Goal: Task Accomplishment & Management: Manage account settings

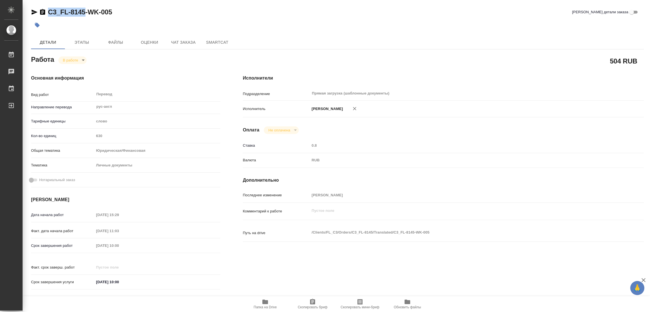
drag, startPoint x: 46, startPoint y: 3, endPoint x: 84, endPoint y: 11, distance: 38.8
click at [84, 11] on div "C3_FL-8145-WK-005 Кратко детали заказа Детали Этапы Файлы Оценки Чат заказа Sma…" at bounding box center [337, 236] width 619 height 473
copy link "C3_FL-8145"
click at [313, 305] on span "Скопировать бриф" at bounding box center [312, 307] width 30 height 4
copy link "C3_FL-8145"
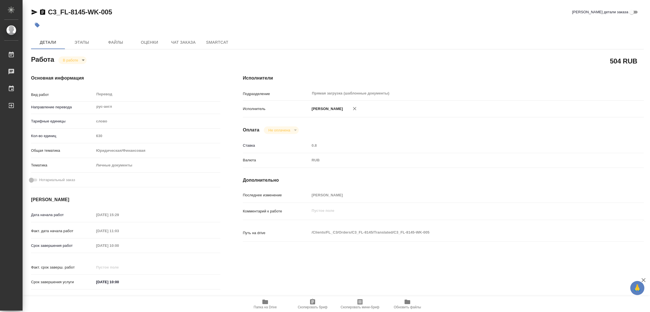
click at [82, 244] on div "Срок завершения работ [DATE] 10:00" at bounding box center [125, 246] width 189 height 10
type textarea "x"
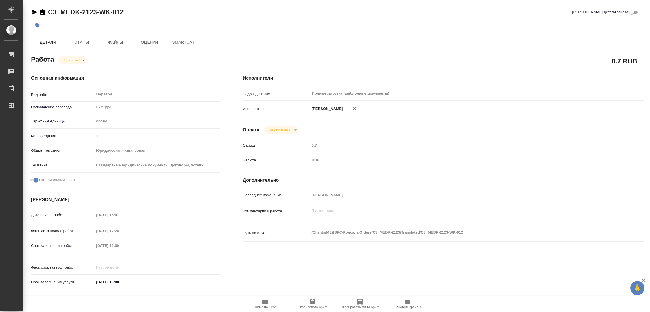
type textarea "x"
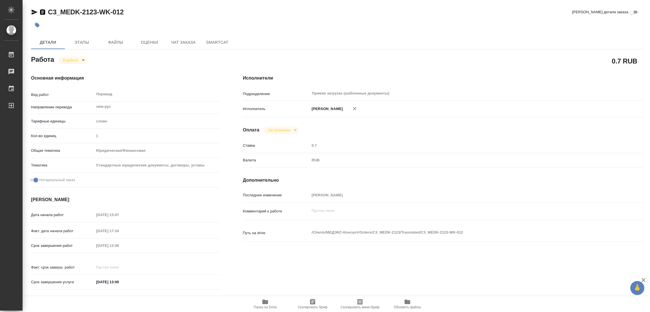
type textarea "x"
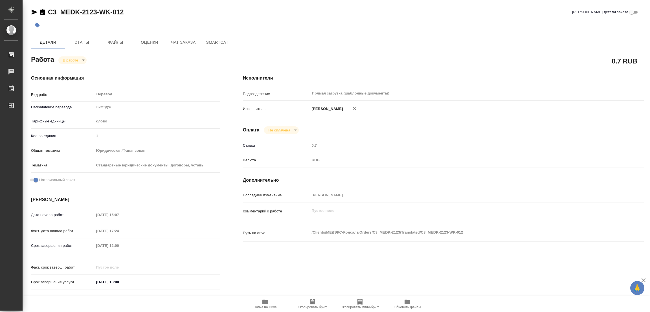
type textarea "x"
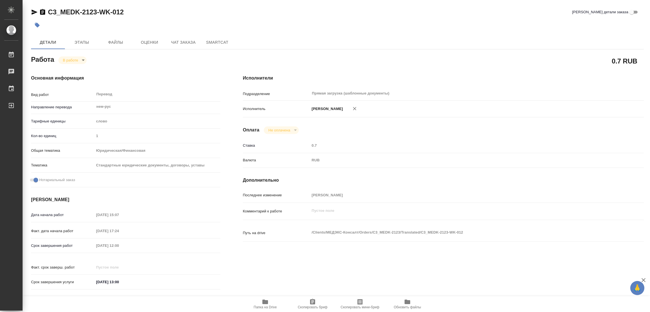
type textarea "x"
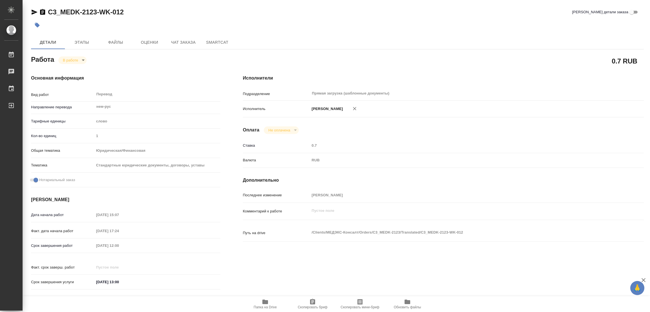
type textarea "x"
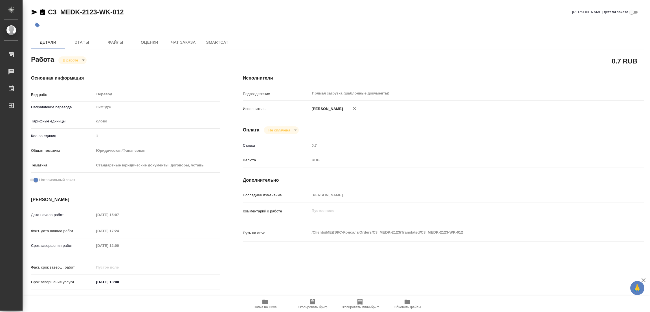
type textarea "x"
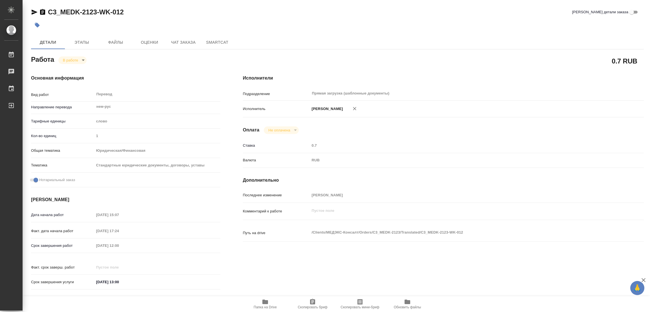
type textarea "x"
click at [263, 304] on icon "button" at bounding box center [265, 301] width 7 height 7
click at [76, 37] on button "Этапы" at bounding box center [82, 43] width 34 height 14
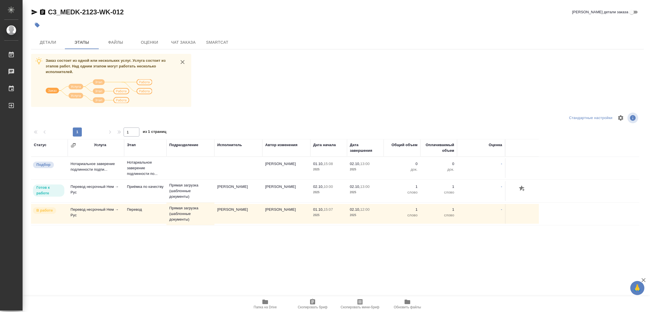
drag, startPoint x: 285, startPoint y: 89, endPoint x: 135, endPoint y: 54, distance: 154.0
click at [280, 90] on div "Заказ состоит из одной или нескольких услуг. Услуга состоит из этапов работ. На…" at bounding box center [337, 160] width 612 height 212
click at [55, 41] on span "Детали" at bounding box center [47, 42] width 27 height 7
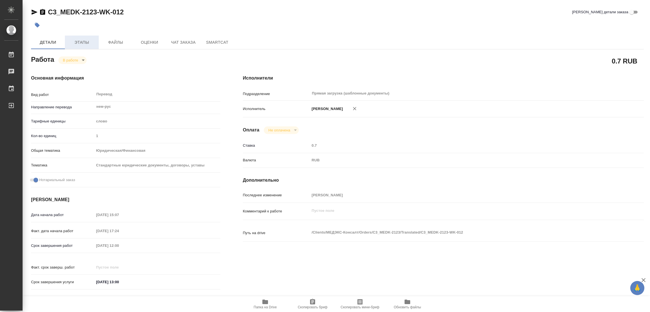
type textarea "x"
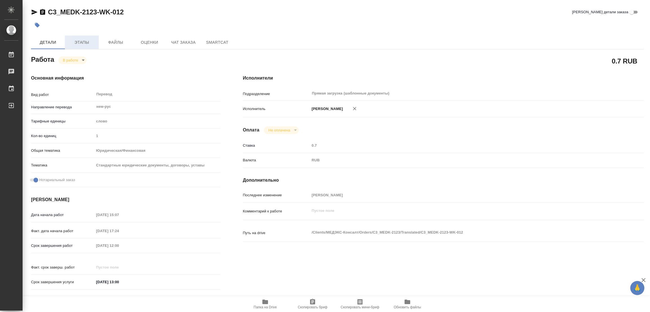
type textarea "x"
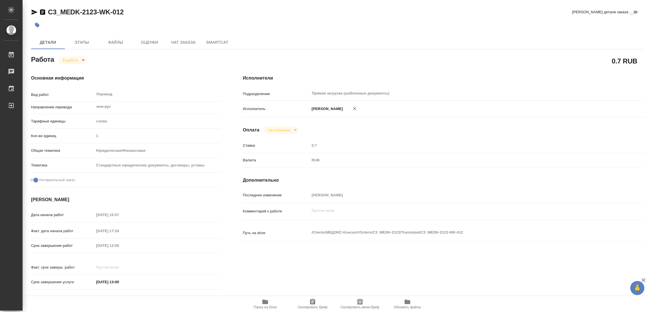
type textarea "x"
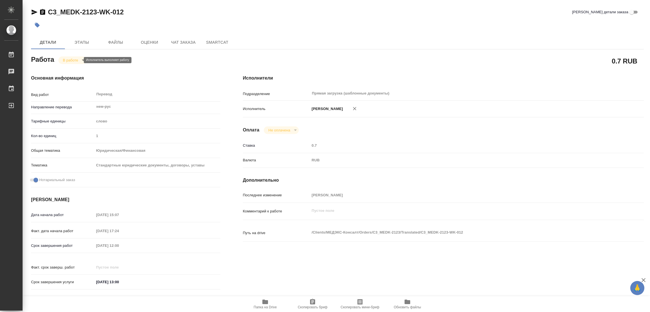
click at [72, 59] on body "🙏 .cls-1 fill:#fff; AWATERA Popova Galina Работы 0 Чаты График Выйти C3_MEDK-21…" at bounding box center [325, 156] width 650 height 312
click at [67, 68] on button "Выполнен" at bounding box center [73, 70] width 21 height 6
type textarea "x"
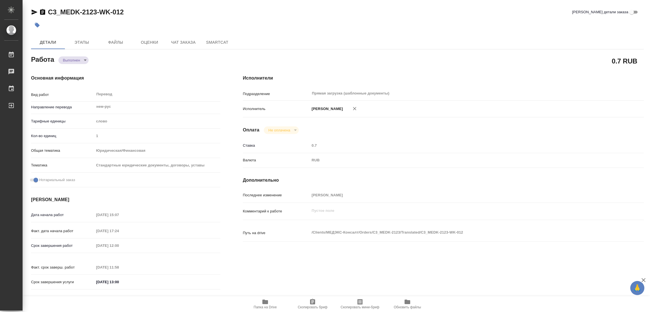
type textarea "x"
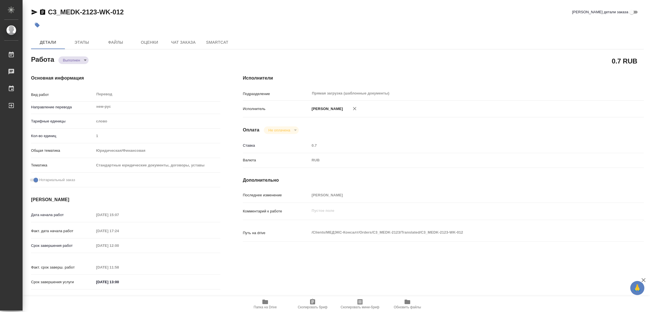
type textarea "x"
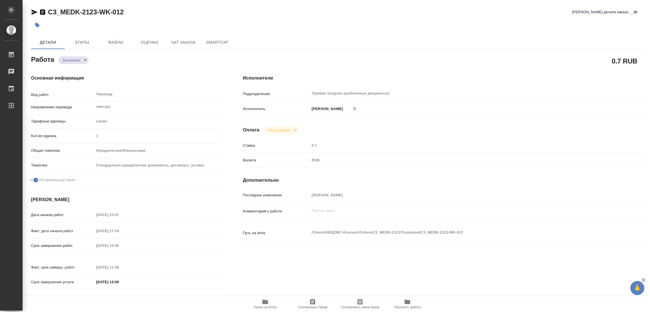
type textarea "x"
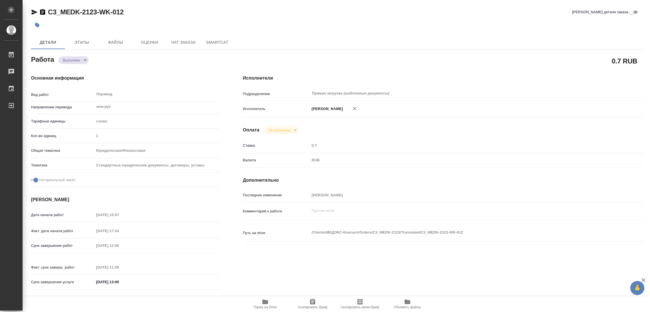
type textarea "x"
drag, startPoint x: 98, startPoint y: 74, endPoint x: 53, endPoint y: 44, distance: 53.5
click at [98, 74] on div "Основная информация Вид работ Перевод x ​ Направление перевода нем-рус ​ Тарифн…" at bounding box center [126, 183] width 212 height 241
click at [39, 24] on icon "button" at bounding box center [37, 25] width 6 height 6
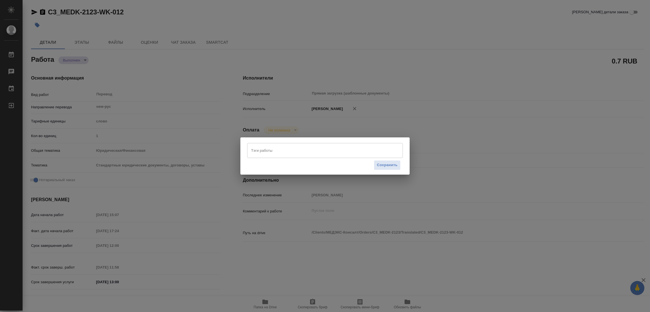
click at [264, 151] on input "Тэги работы" at bounding box center [320, 151] width 140 height 10
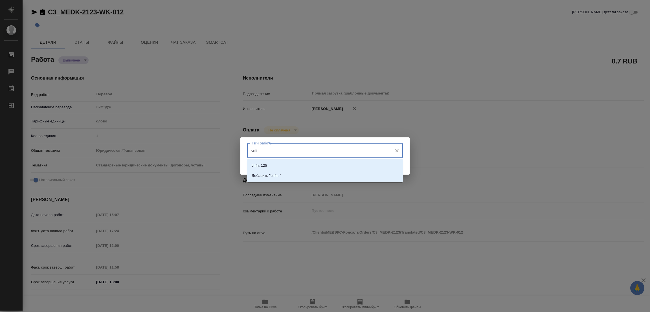
drag, startPoint x: 264, startPoint y: 149, endPoint x: 246, endPoint y: 152, distance: 18.0
click at [246, 152] on div "Тэги работы cnfn: Тэги работы Сохранить" at bounding box center [324, 155] width 169 height 37
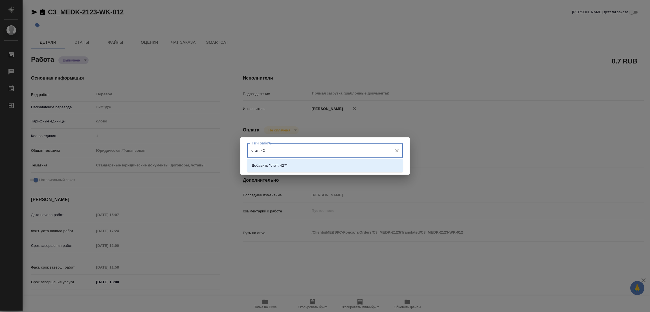
type input "стат: 427"
click at [278, 164] on p "Добавить "стат: 427"" at bounding box center [270, 166] width 36 height 6
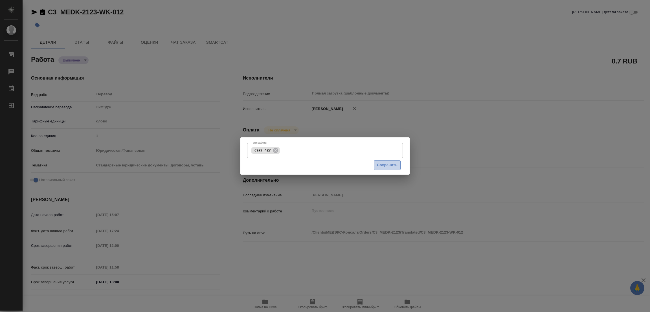
click at [390, 166] on span "Сохранить" at bounding box center [387, 165] width 21 height 6
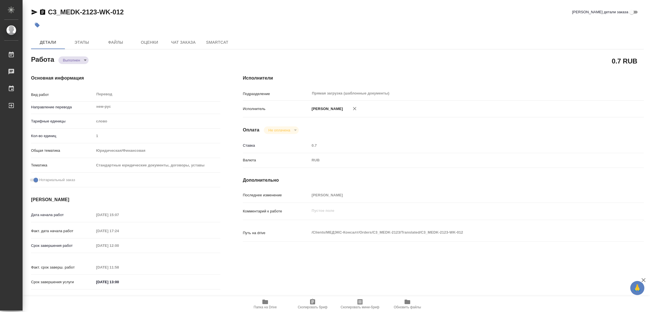
type input "completed"
type textarea "Перевод"
type textarea "x"
type input "нем-рус"
type input "5a8b1489cc6b4906c91bfd90"
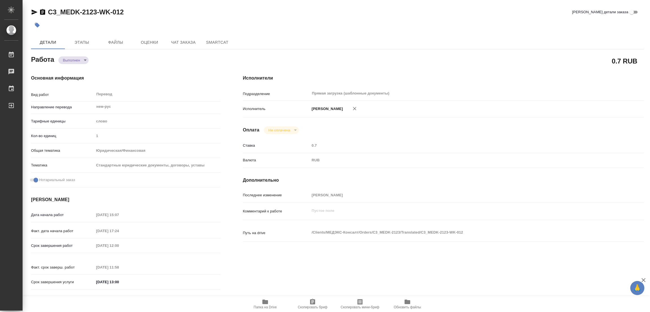
type input "1"
type input "yr-fn"
type input "5f647205b73bc97568ca66bf"
checkbox input "true"
type input "01.10.2025 15:07"
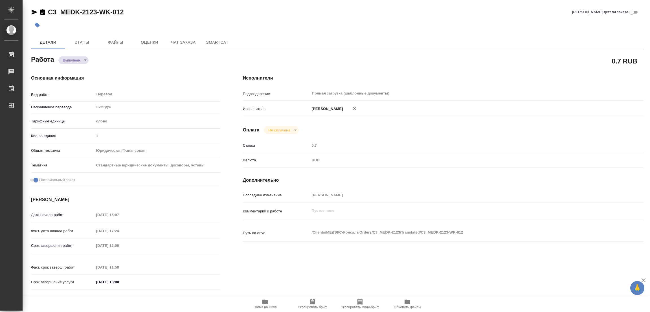
type input "01.10.2025 17:24"
type input "02.10.2025 12:00"
type input "02.10.2025 11:58"
type input "02.10.2025 13:00"
type input "Прямая загрузка (шаблонные документы)"
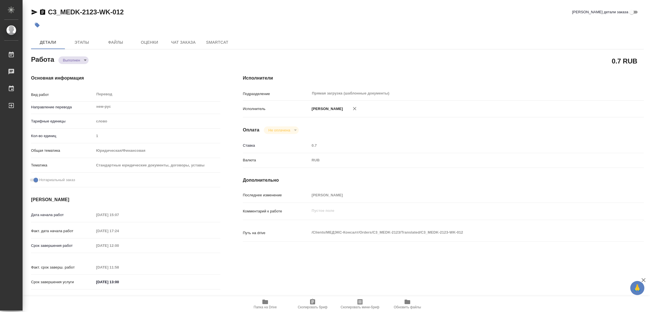
type input "notPayed"
type input "0.7"
type input "RUB"
type input "[PERSON_NAME]"
type textarea "x"
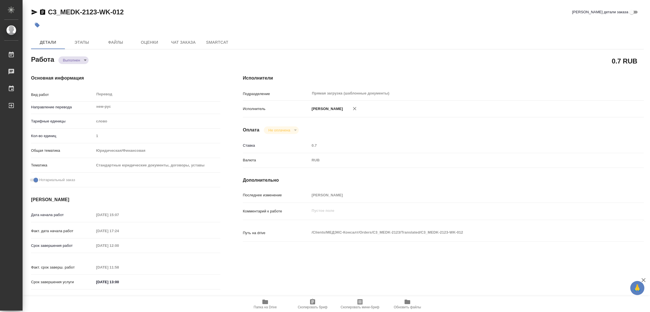
type textarea "/Clients/МЕДЭКС-Консалт/Orders/C3_MEDK-2123/Translated/C3_MEDK-2123-WK-012"
type textarea "x"
type input "C3_MEDK-2123"
type input "Перевод несрочный"
type input "Редактура, Корректура, Постредактура машинного перевода, Перевод, Приёмка по ка…"
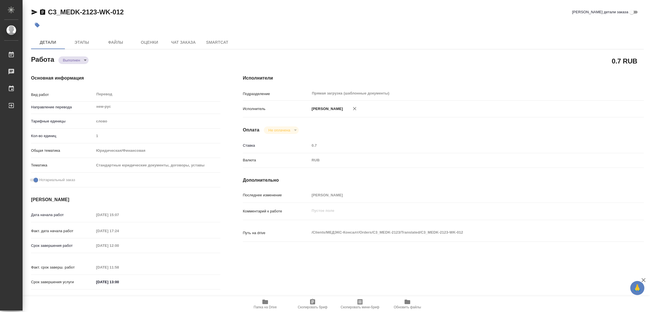
type input "Галишева Мария"
type input "Оксютович Ирина"
type input "/Clients/МЕДЭКС-Консалт/Orders/C3_MEDK-2123"
type textarea "x"
type textarea "перевод тур-рус и нем-рус под нот и ЭЦП"
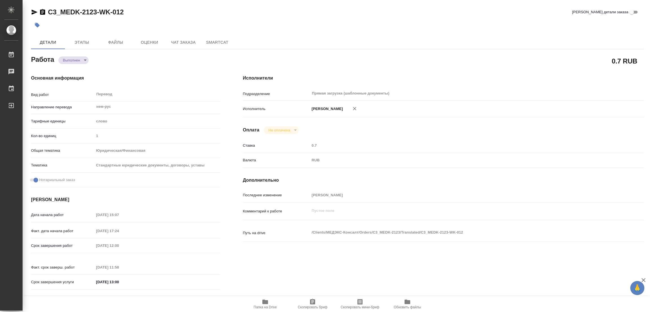
type textarea "x"
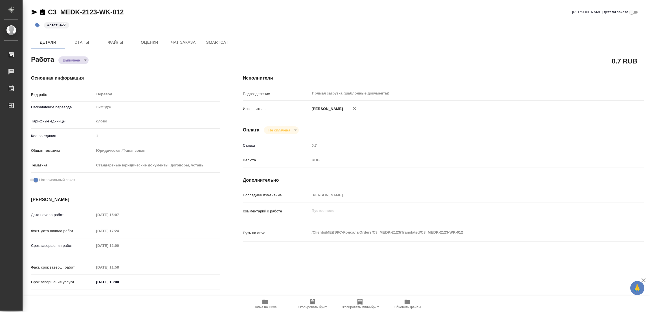
type textarea "x"
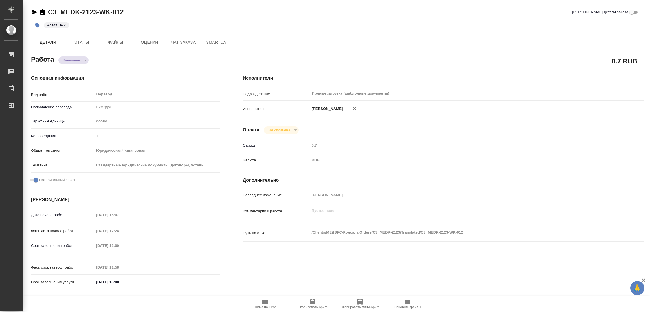
type textarea "x"
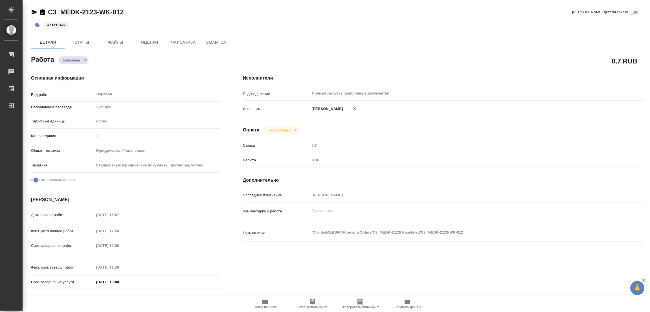
type textarea "x"
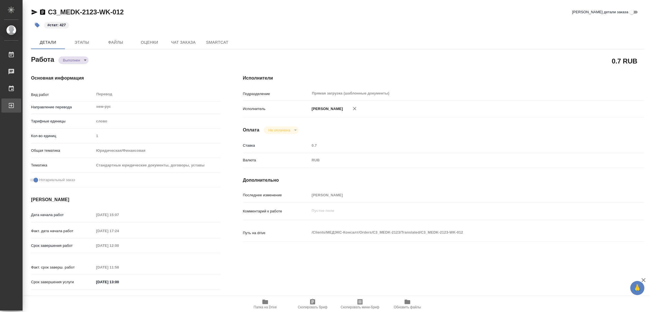
type textarea "x"
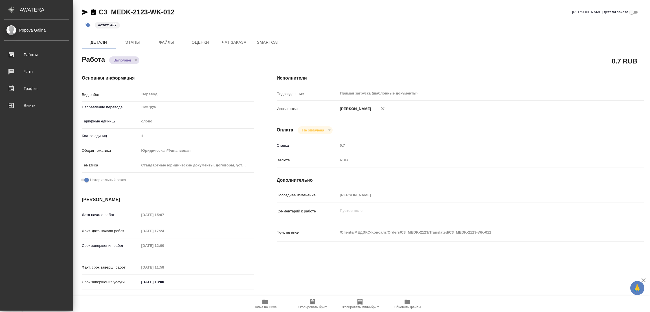
type textarea "x"
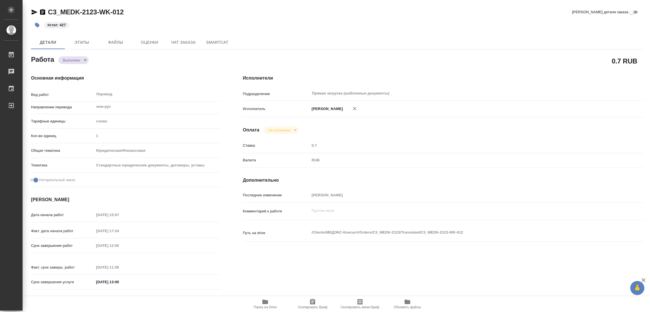
click at [374, 30] on div "#стат: 427" at bounding box center [235, 25] width 408 height 12
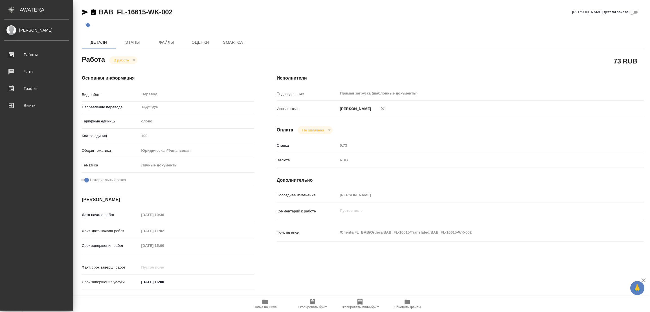
type textarea "x"
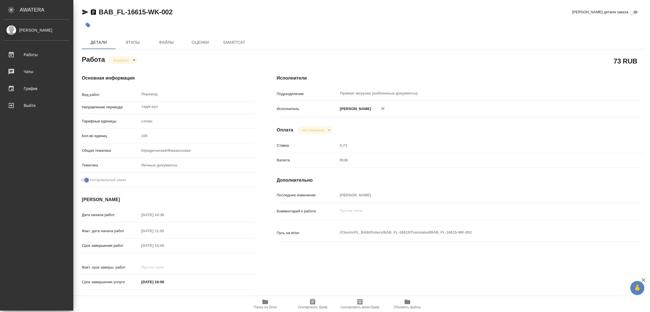
type textarea "x"
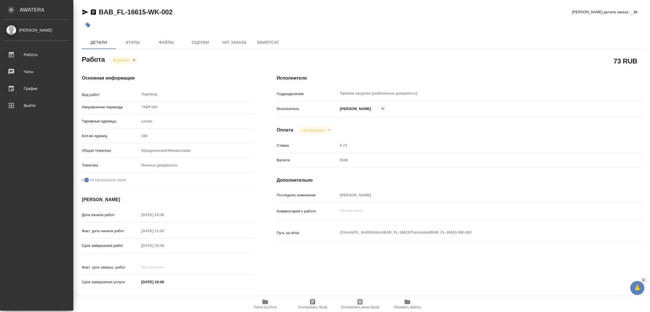
type textarea "x"
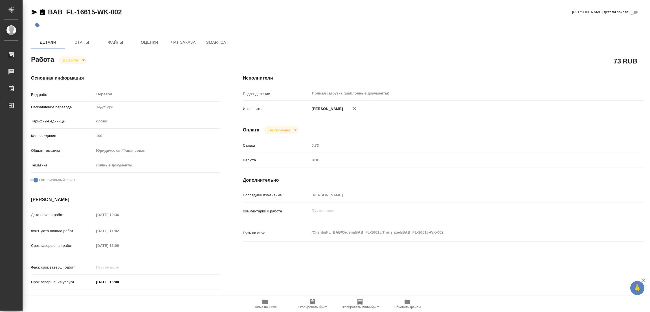
type textarea "x"
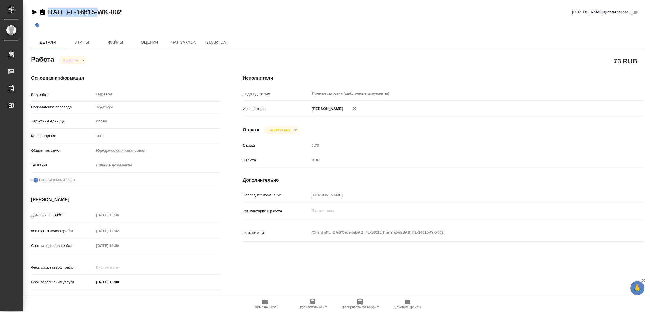
type textarea "x"
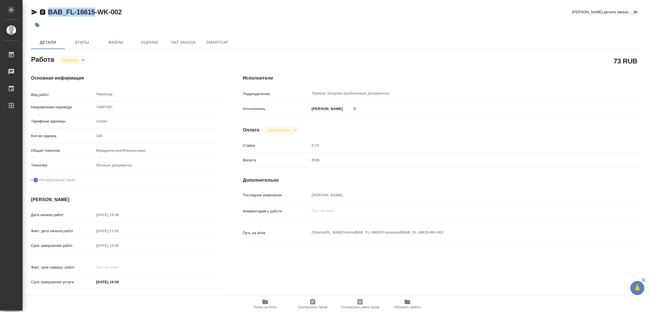
drag, startPoint x: 47, startPoint y: 5, endPoint x: 94, endPoint y: 14, distance: 47.7
click at [94, 14] on div "BAB_FL-16615-WK-002 Кратко детали заказа Детали Этапы Файлы Оценки Чат заказа S…" at bounding box center [337, 236] width 619 height 473
copy link "BAB_FL-16615"
click at [318, 302] on span "Скопировать бриф" at bounding box center [312, 303] width 41 height 11
copy link "BAB_FL-16615"
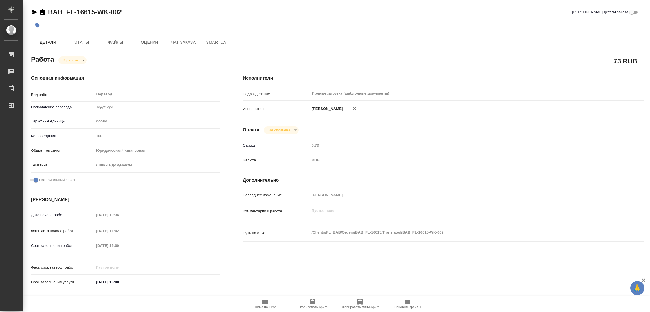
click at [84, 244] on div "Срок завершения работ 02.10.2025 15:00" at bounding box center [125, 246] width 189 height 10
drag, startPoint x: 180, startPoint y: 14, endPoint x: 207, endPoint y: 1, distance: 29.5
click at [180, 12] on div "BAB_FL-16615-WK-002 Кратко детали заказа" at bounding box center [337, 12] width 612 height 9
type textarea "x"
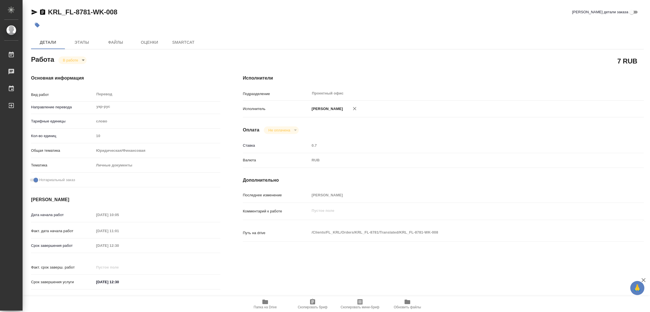
type textarea "x"
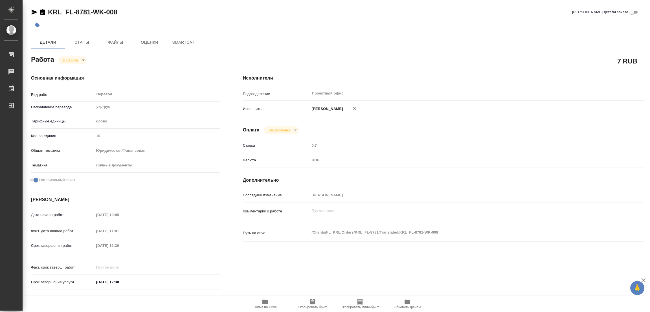
type textarea "x"
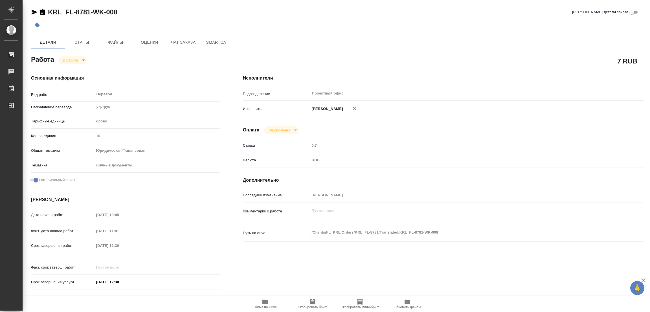
type textarea "x"
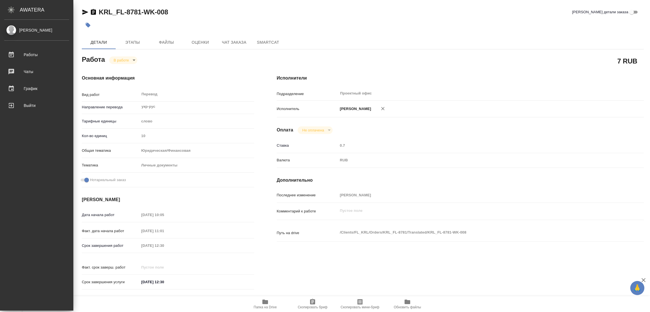
type textarea "x"
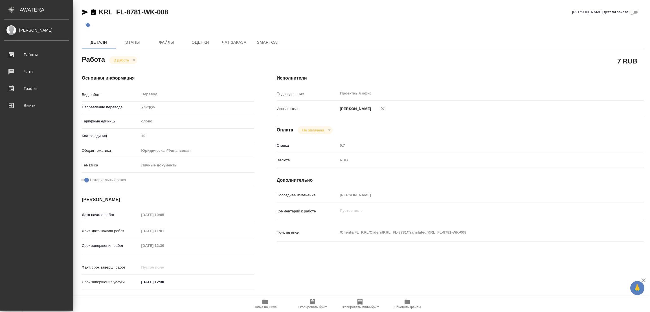
type textarea "x"
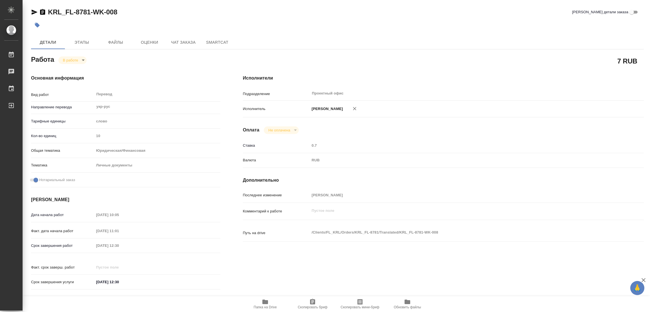
type textarea "x"
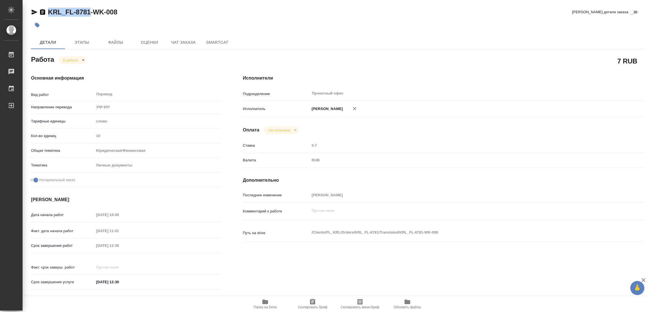
drag, startPoint x: 47, startPoint y: 4, endPoint x: 91, endPoint y: 12, distance: 45.3
click at [91, 12] on div "KRL_FL-8781-WK-008 Кратко детали заказа Детали Этапы Файлы Оценки Чат заказа Sm…" at bounding box center [337, 236] width 619 height 473
copy link "KRL_FL-8781"
drag, startPoint x: 312, startPoint y: 300, endPoint x: 273, endPoint y: 279, distance: 43.5
click at [312, 300] on icon "button" at bounding box center [312, 301] width 7 height 7
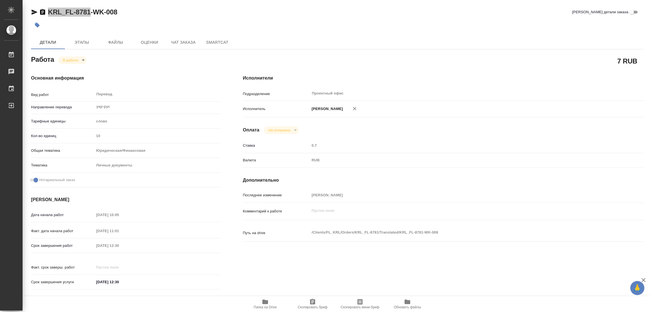
copy link "KRL_FL-8781"
click at [84, 244] on div "Срок завершения работ 02.10.2025 12:30" at bounding box center [125, 246] width 189 height 10
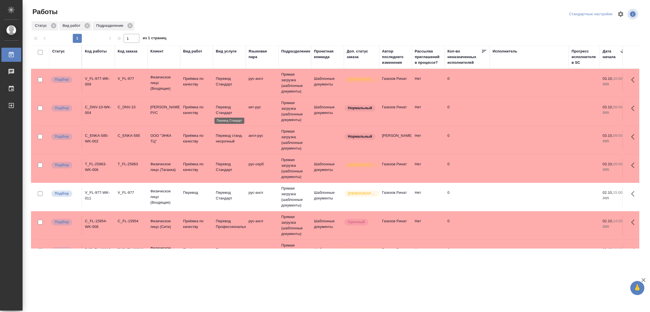
scroll to position [145, 0]
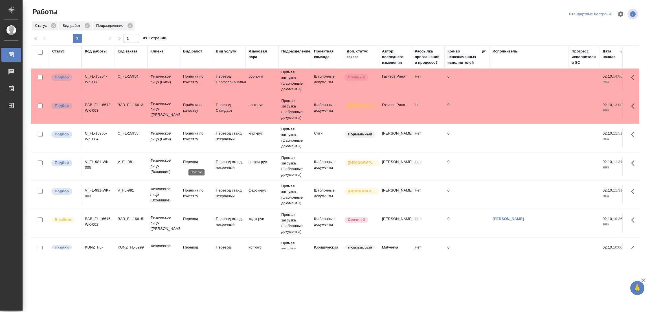
click at [190, 159] on p "Перевод" at bounding box center [196, 162] width 27 height 6
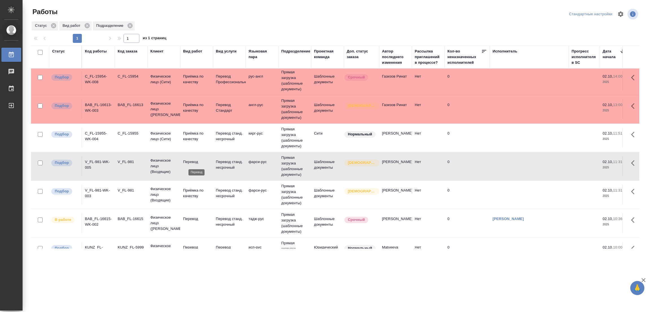
click at [190, 159] on p "Перевод" at bounding box center [196, 162] width 27 height 6
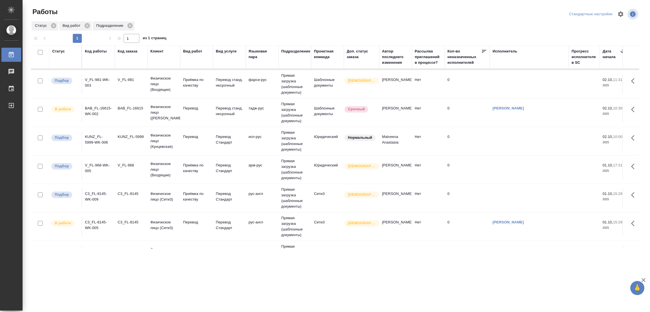
scroll to position [241, 0]
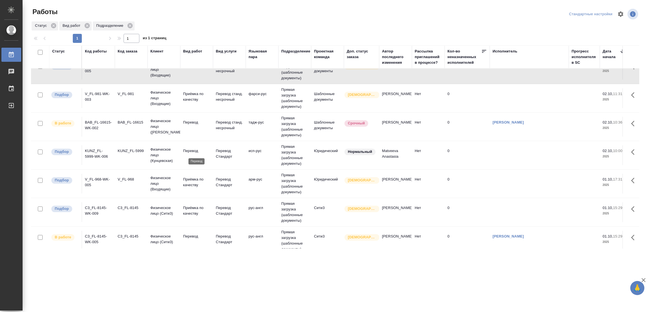
click at [194, 151] on p "Перевод" at bounding box center [196, 151] width 27 height 6
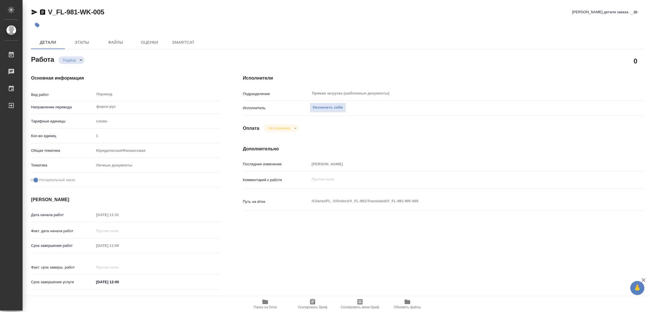
type textarea "x"
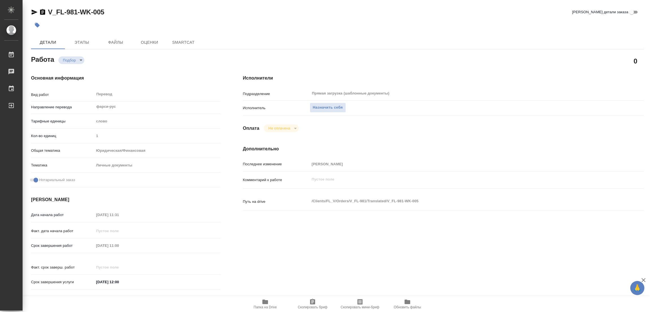
type textarea "x"
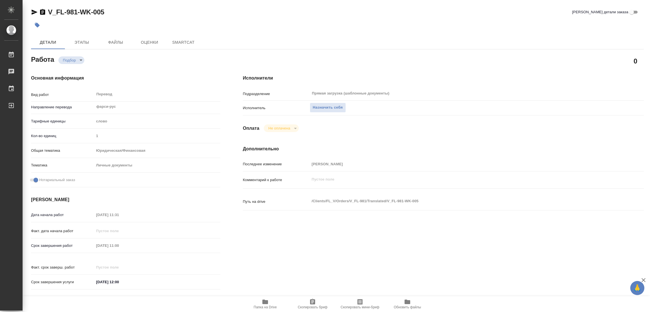
type textarea "x"
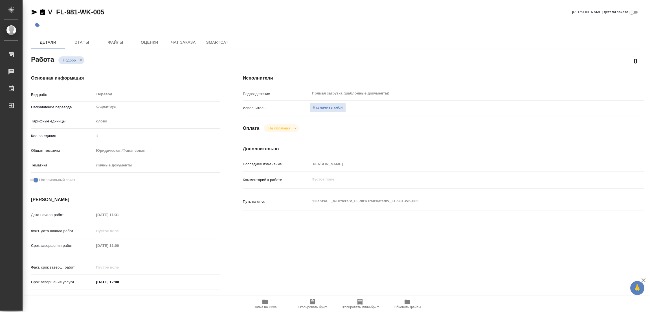
type textarea "x"
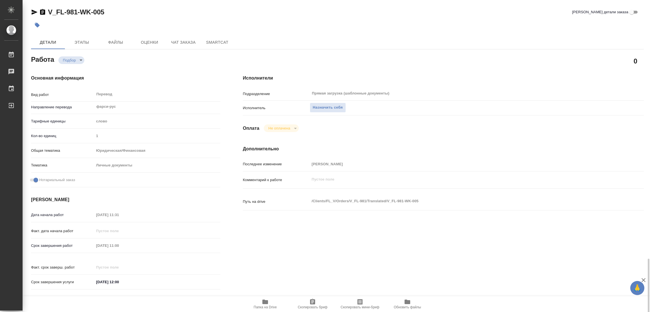
scroll to position [155, 0]
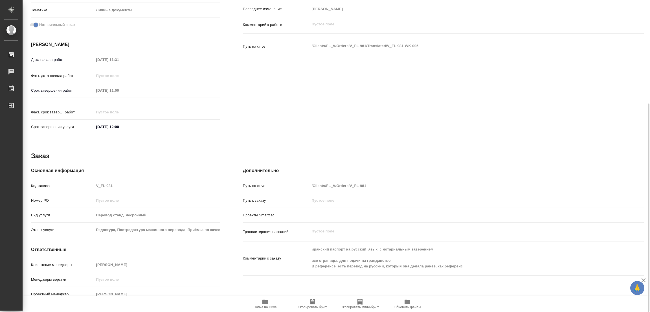
type textarea "x"
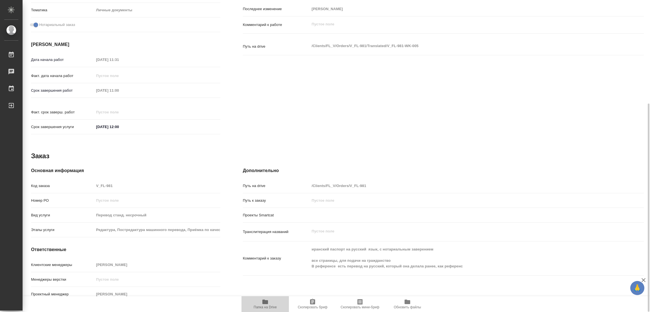
click at [266, 302] on icon "button" at bounding box center [265, 301] width 6 height 5
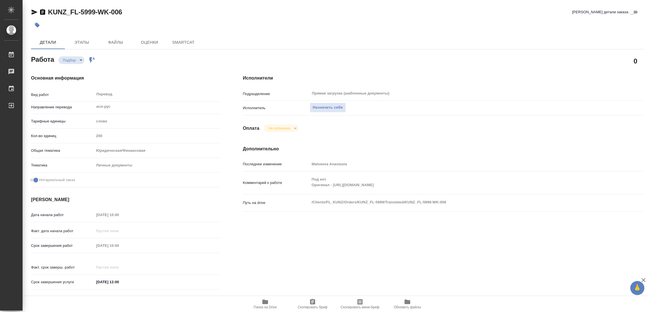
type textarea "x"
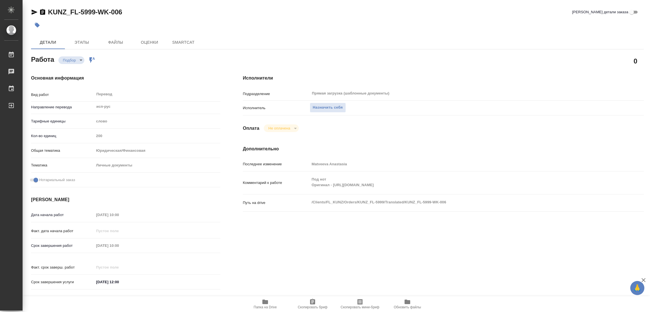
type textarea "x"
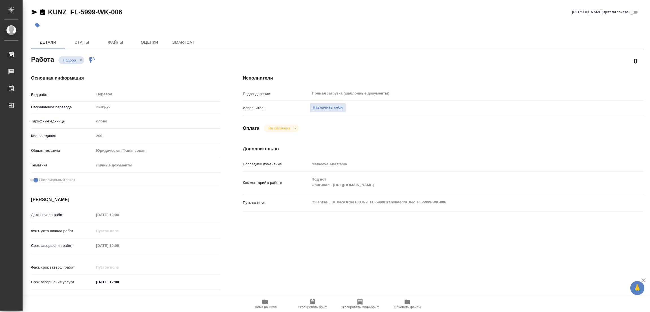
type textarea "x"
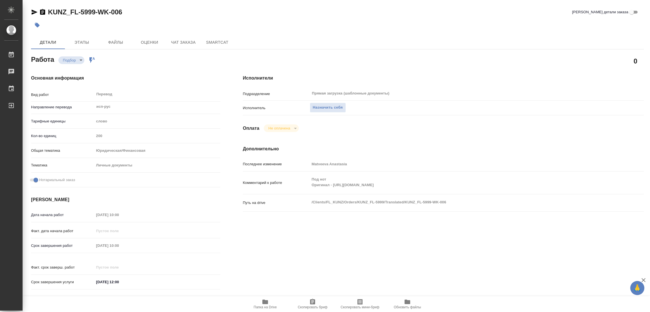
type textarea "x"
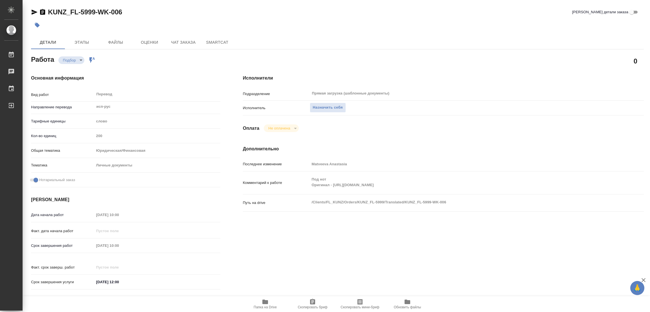
type textarea "x"
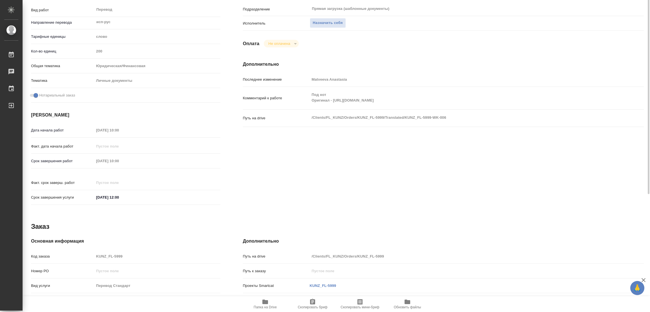
scroll to position [42, 0]
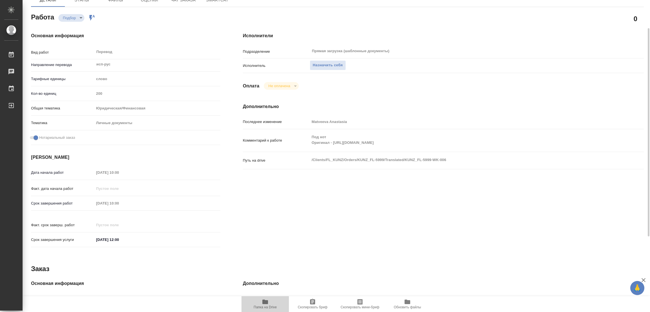
click at [263, 300] on icon "button" at bounding box center [265, 301] width 6 height 5
click at [326, 67] on span "Назначить себя" at bounding box center [328, 65] width 30 height 6
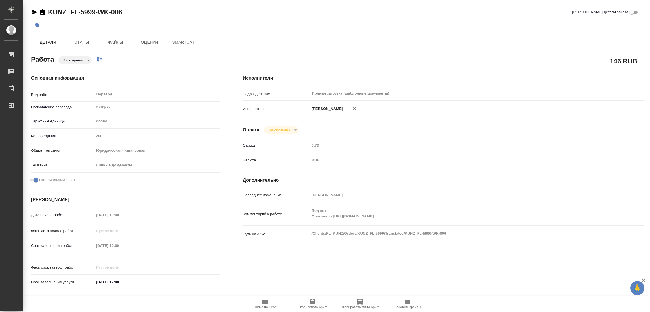
type textarea "x"
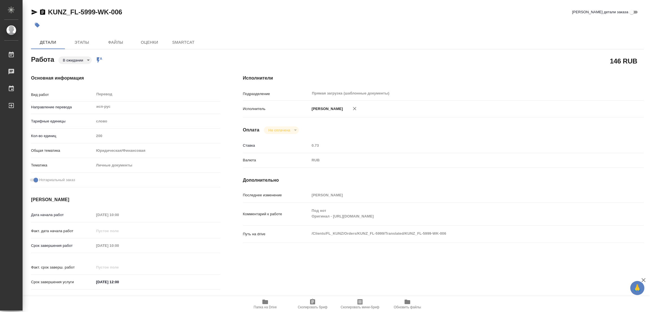
type textarea "x"
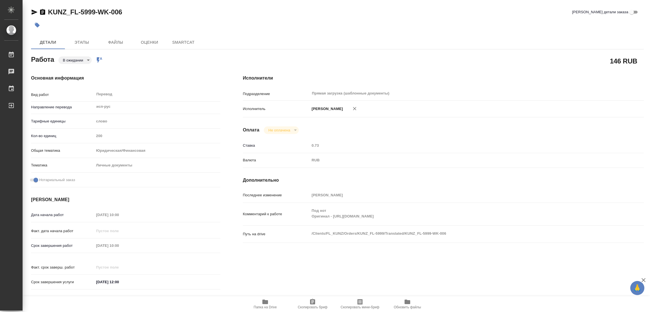
type textarea "x"
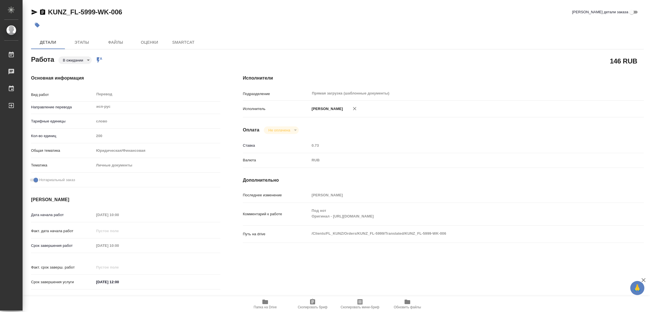
type textarea "x"
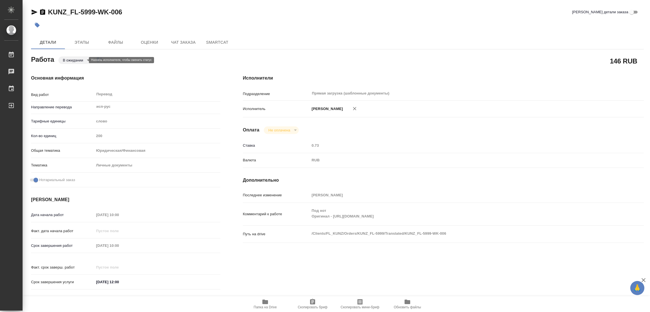
type textarea "x"
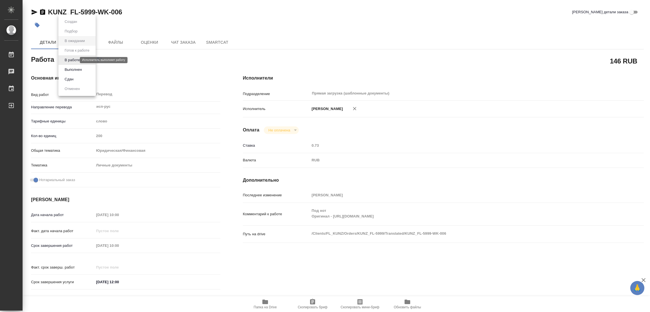
click at [66, 58] on body "🙏 .cls-1 fill:#fff; AWATERA [PERSON_NAME] Работы Чаты График Выйти KUNZ_FL-5999…" at bounding box center [325, 156] width 650 height 312
type textarea "x"
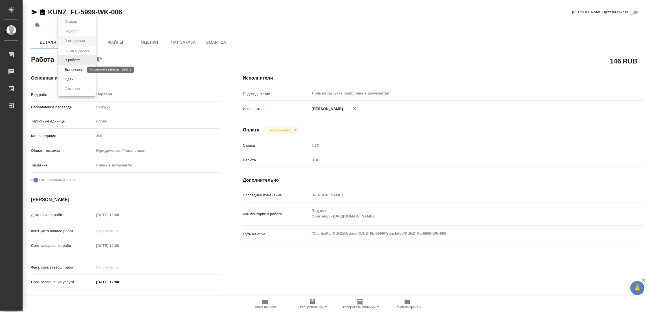
type textarea "x"
click at [68, 61] on button "В работе" at bounding box center [72, 60] width 19 height 6
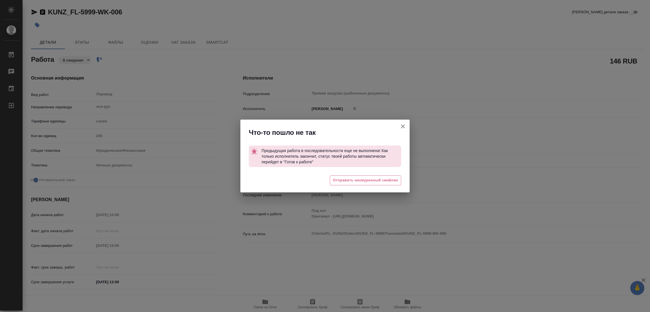
type textarea "x"
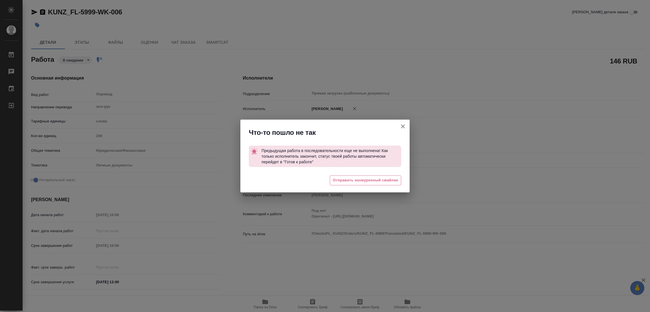
type textarea "x"
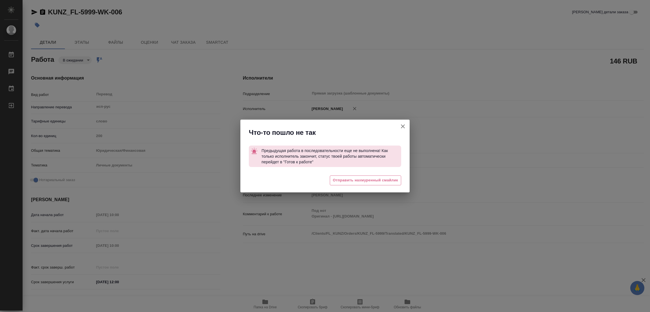
type textarea "x"
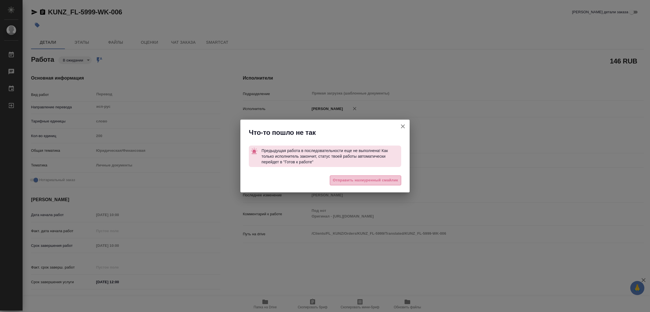
click at [357, 176] on button "Отправить нахмуренный смайлик" at bounding box center [365, 180] width 71 height 10
type textarea "x"
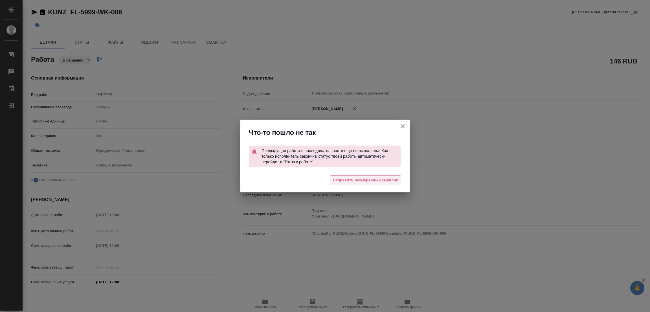
type textarea "x"
